Goal: Ask a question

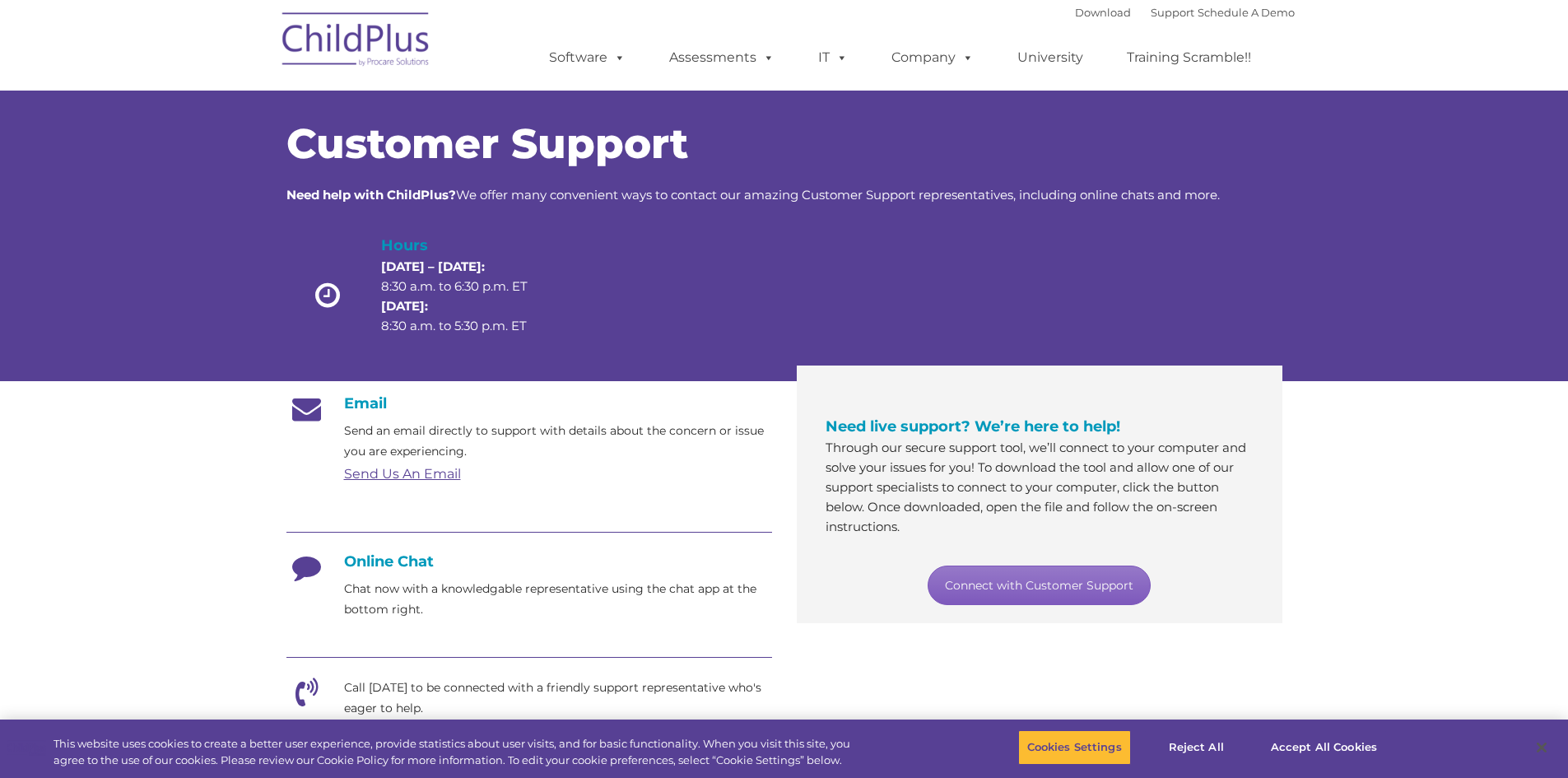
click at [1050, 588] on link "Connect with Customer Support" at bounding box center [1039, 585] width 223 height 40
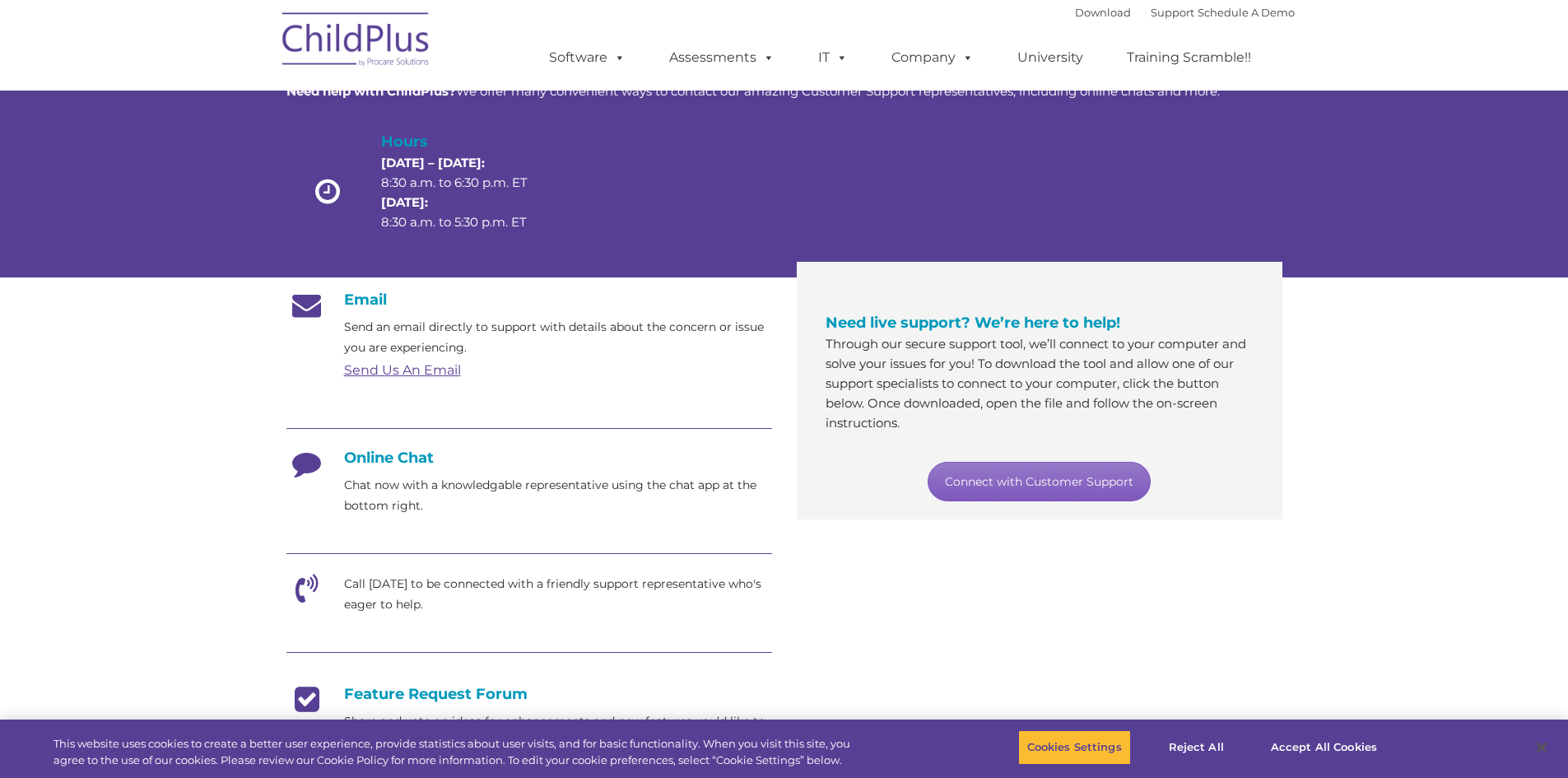
scroll to position [102, 0]
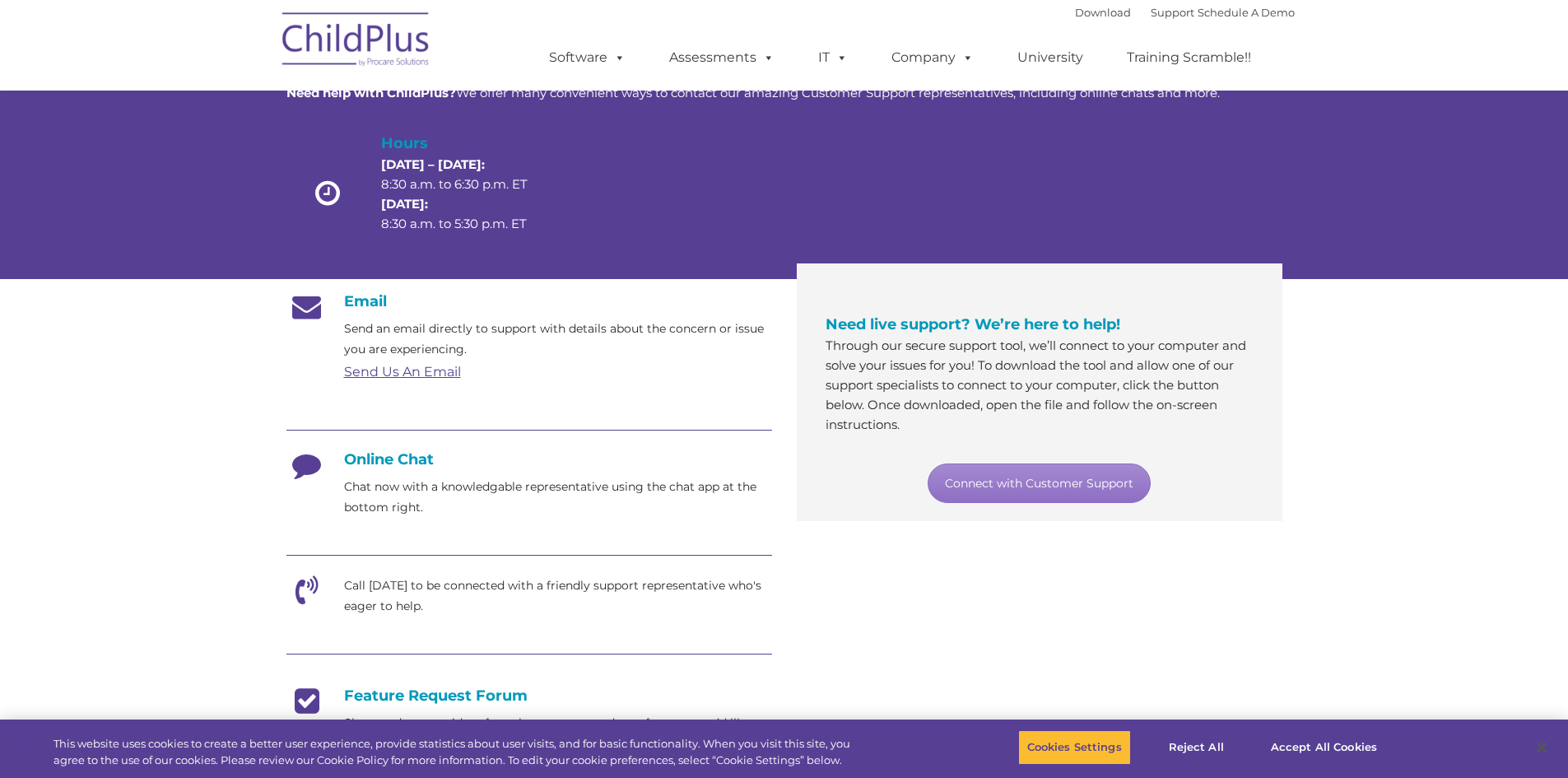
click at [218, 705] on section "Customer Support Need help with ChildPlus? We offer many convenient ways to con…" at bounding box center [784, 532] width 1568 height 1270
click at [378, 462] on h4 "Online Chat" at bounding box center [529, 459] width 486 height 18
click at [1005, 490] on link "Connect with Customer Support" at bounding box center [1039, 483] width 223 height 40
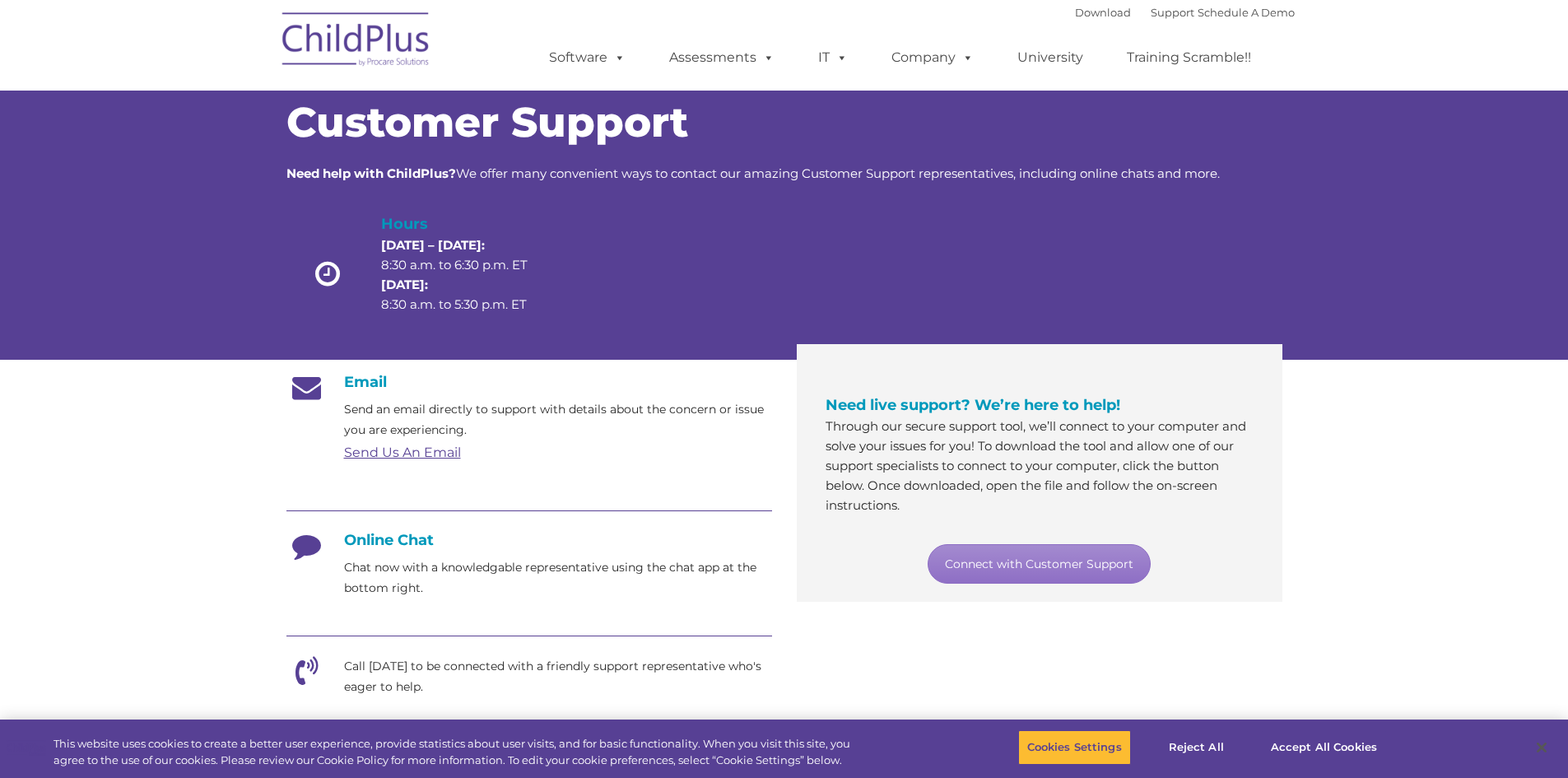
scroll to position [20, 0]
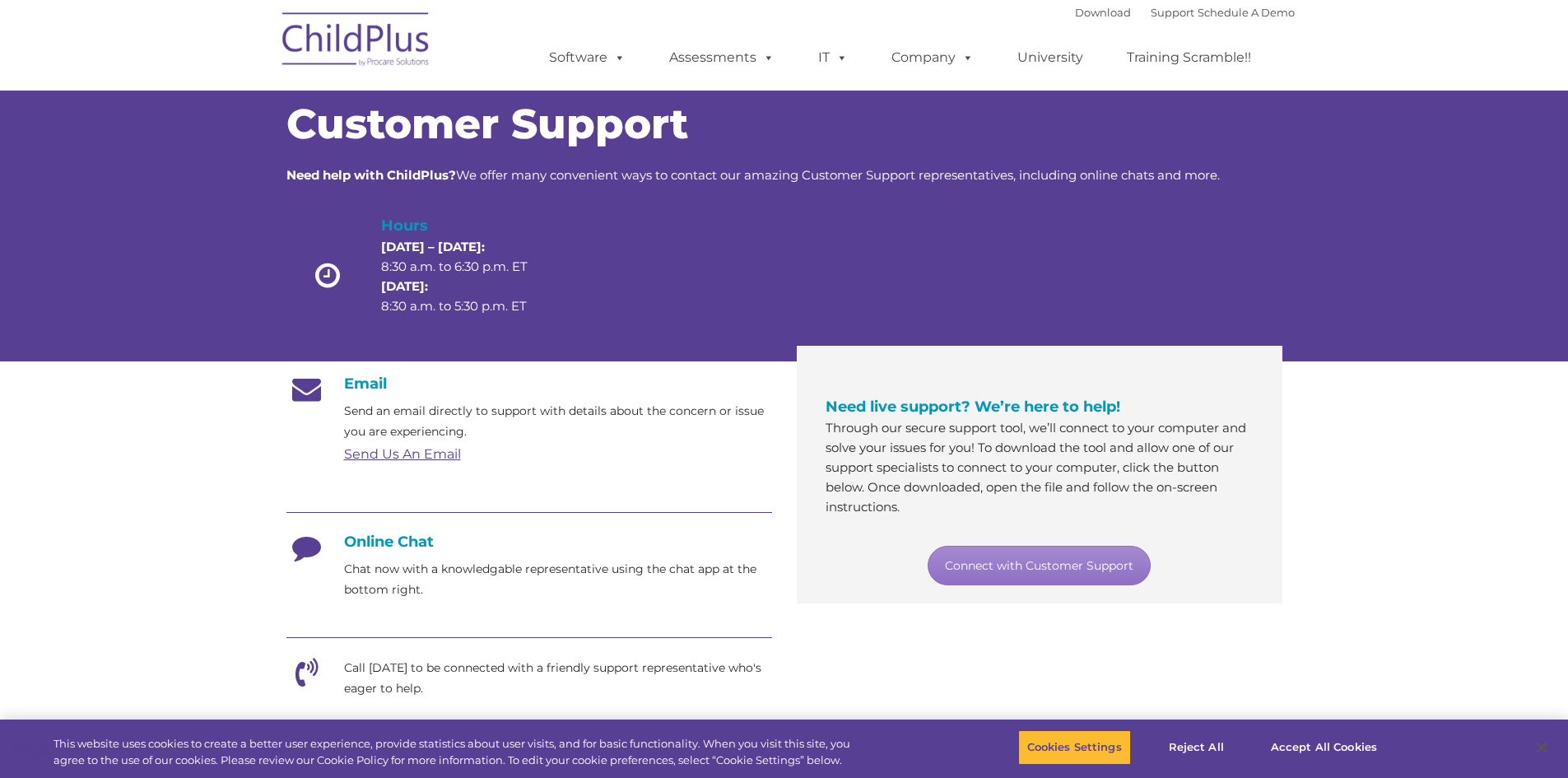
click at [370, 535] on h4 "Online Chat" at bounding box center [529, 542] width 486 height 18
click at [311, 542] on icon at bounding box center [306, 553] width 41 height 41
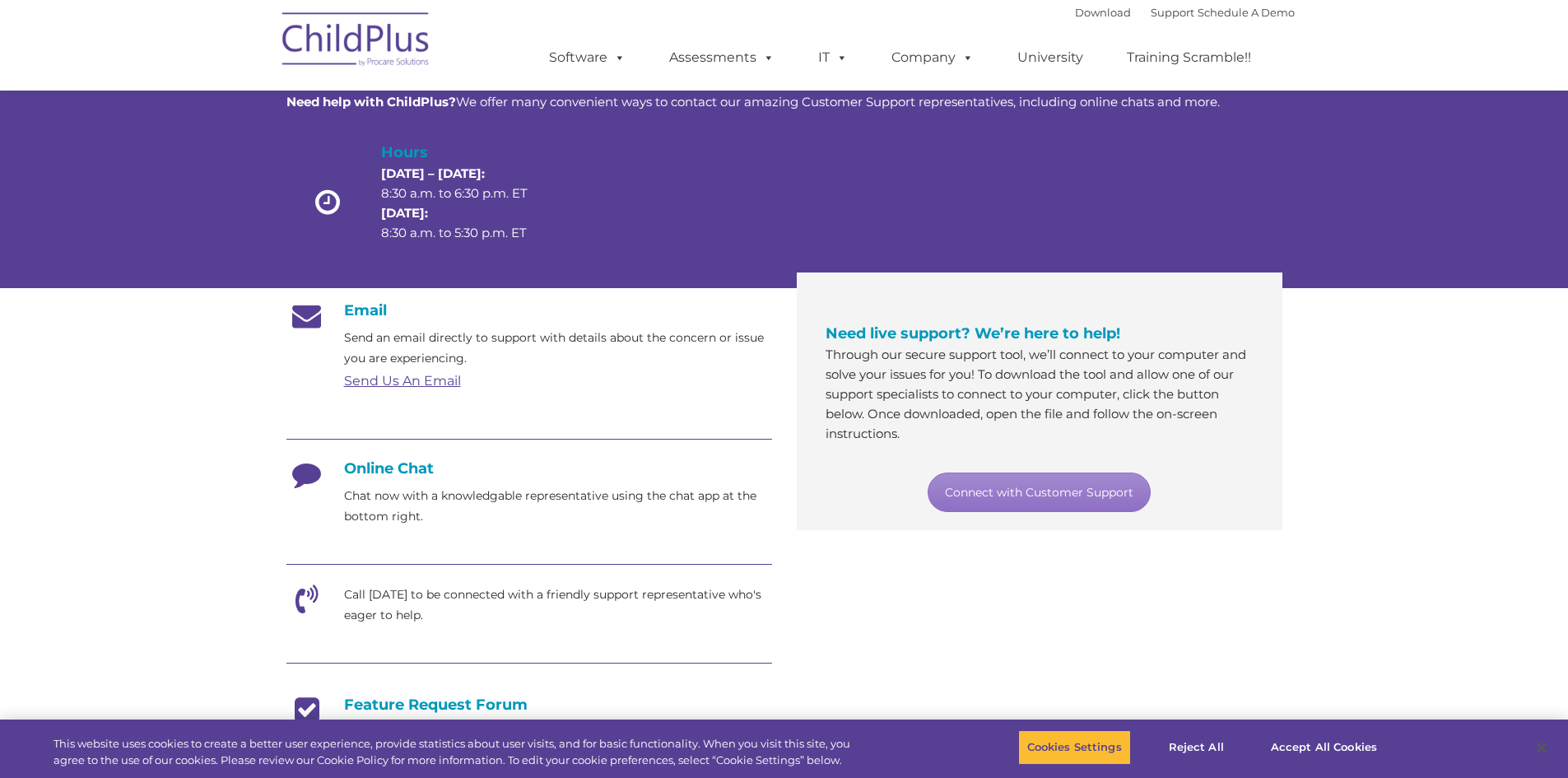
scroll to position [0, 0]
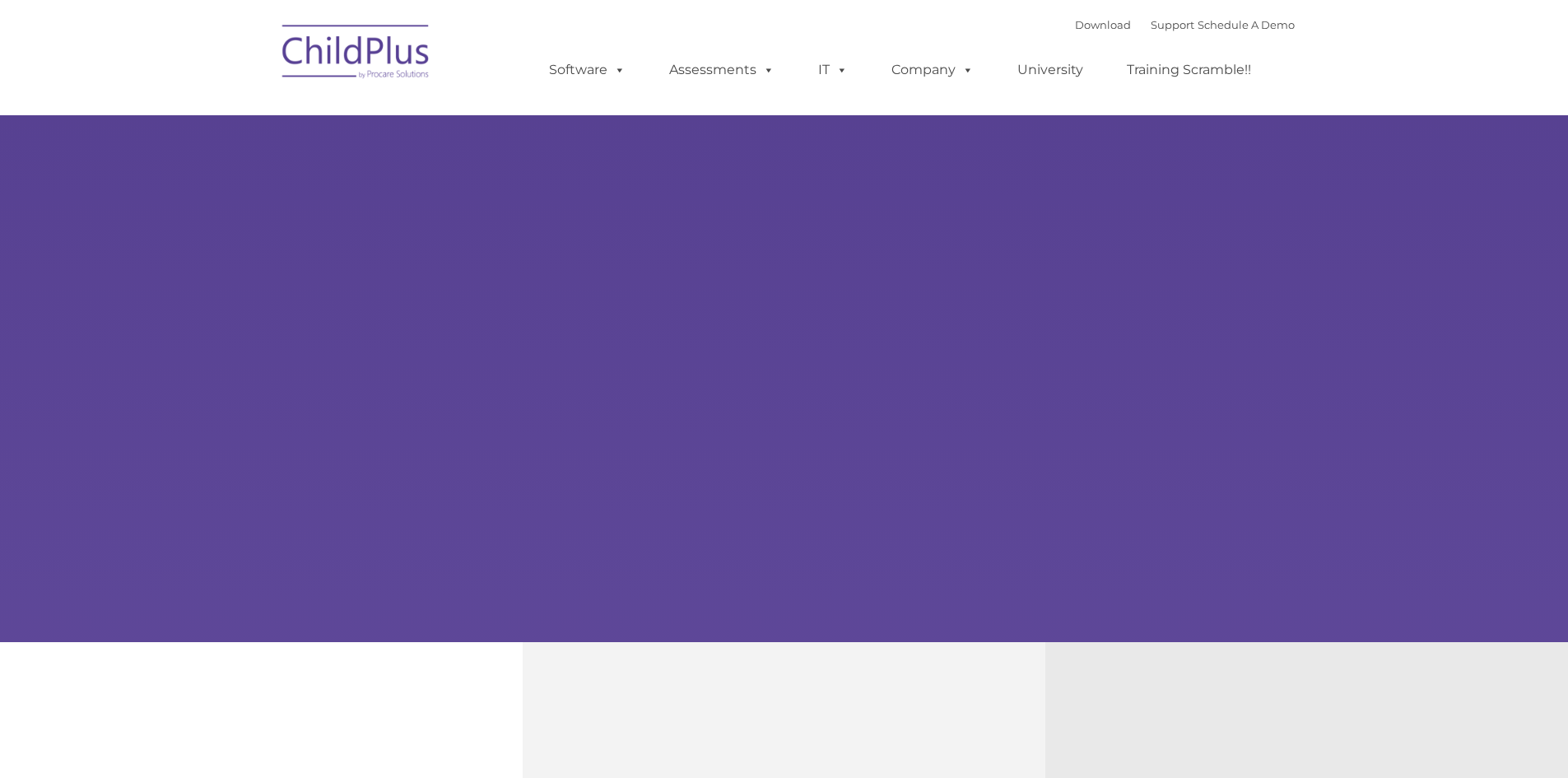
type input ""
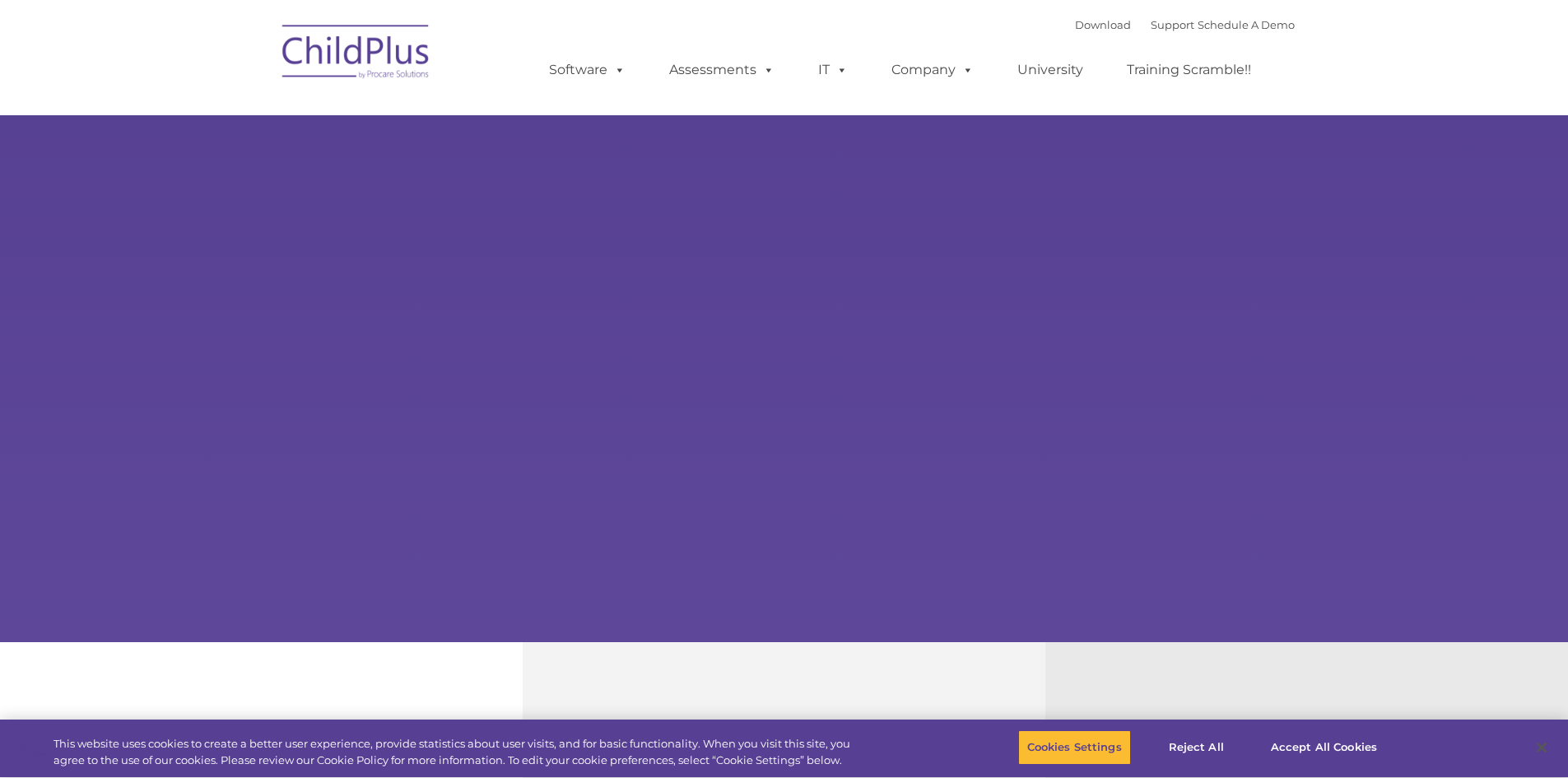
select select "MEDIUM"
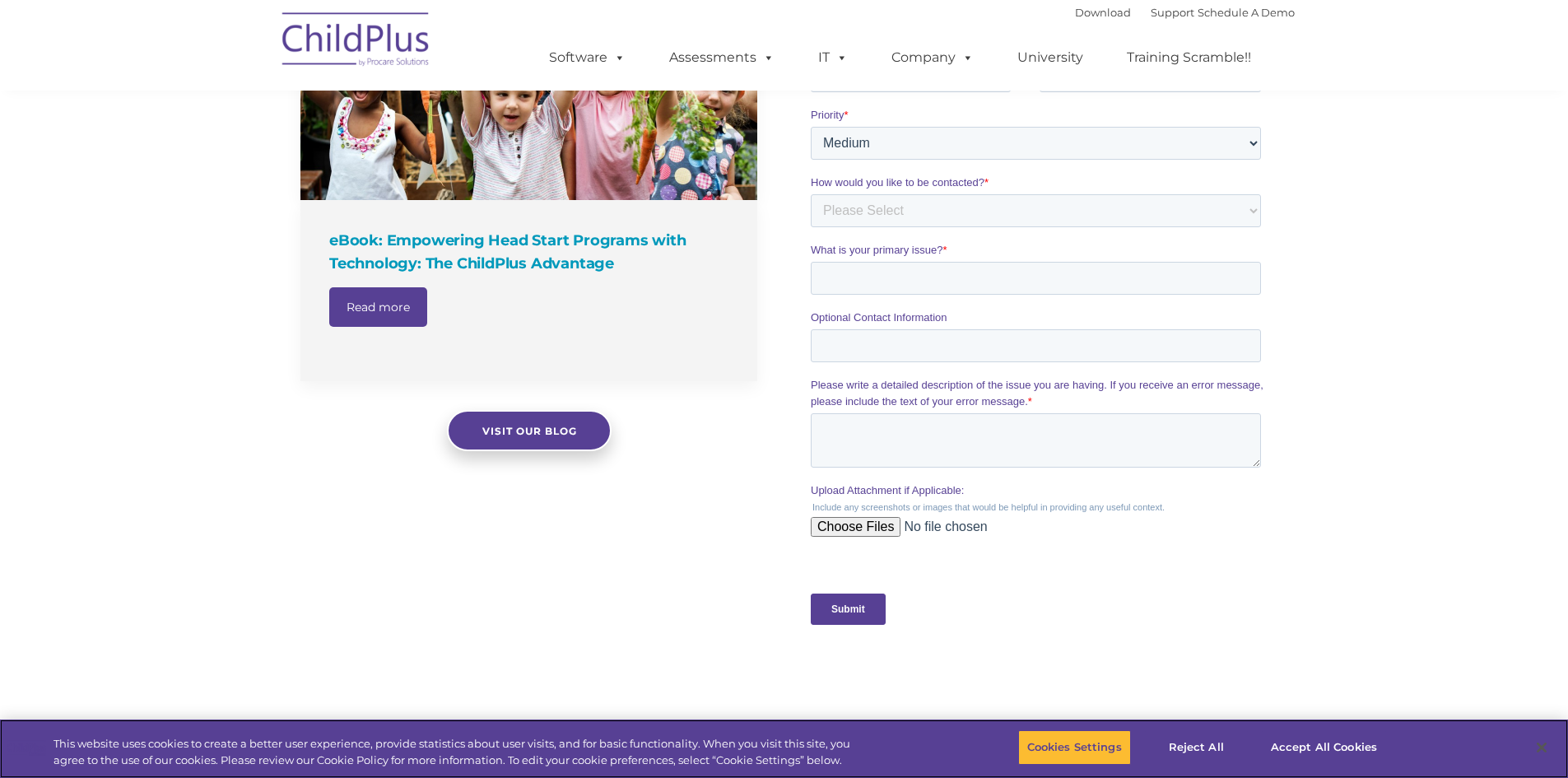
scroll to position [1187, 0]
